Goal: Navigation & Orientation: Find specific page/section

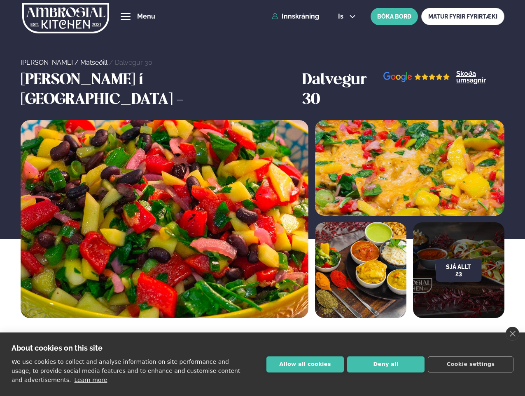
click at [513, 333] on link "close" at bounding box center [513, 333] width 14 height 14
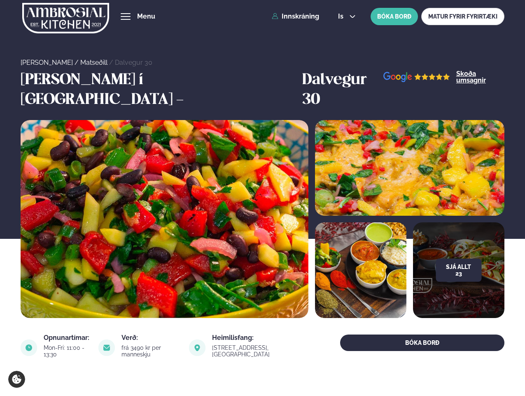
click at [126, 16] on span "hamburger" at bounding box center [125, 16] width 7 height 7
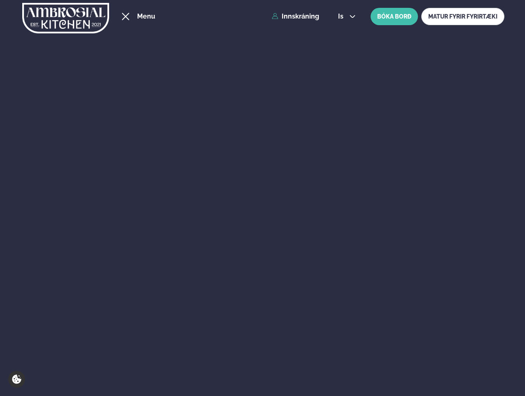
click at [346, 16] on span "is" at bounding box center [342, 16] width 8 height 7
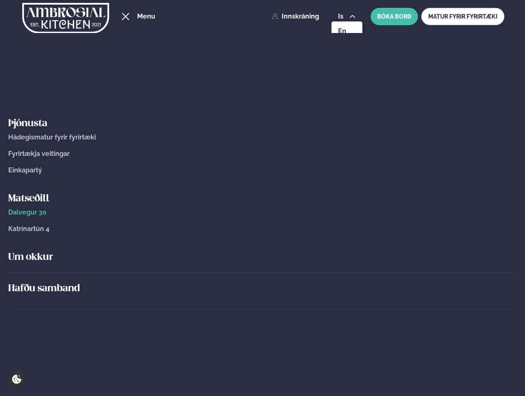
click at [459, 251] on h5 "Um okkur" at bounding box center [262, 257] width 509 height 13
